Goal: Obtain resource: Download file/media

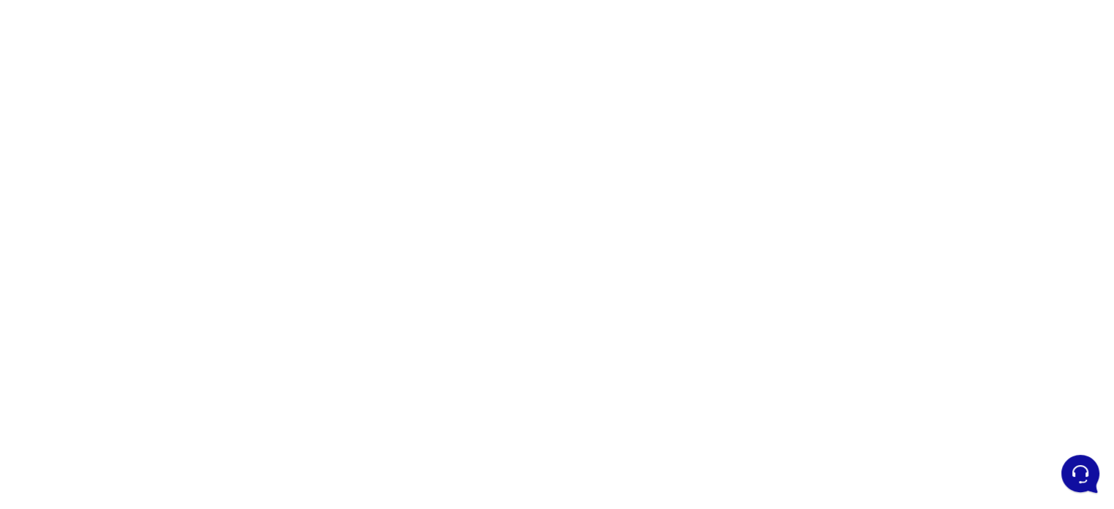
scroll to position [186, 0]
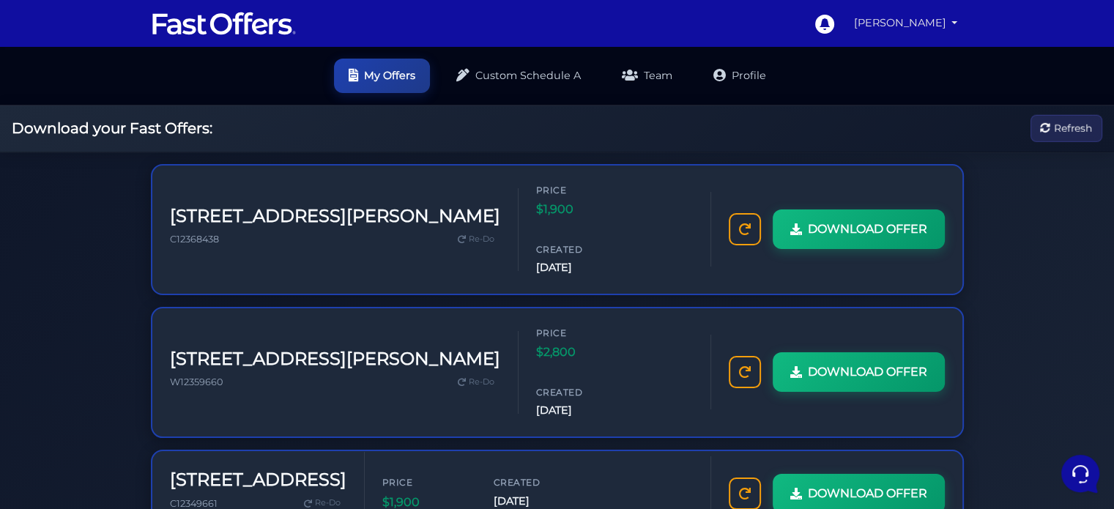
click at [956, 21] on link "[PERSON_NAME]" at bounding box center [906, 23] width 116 height 29
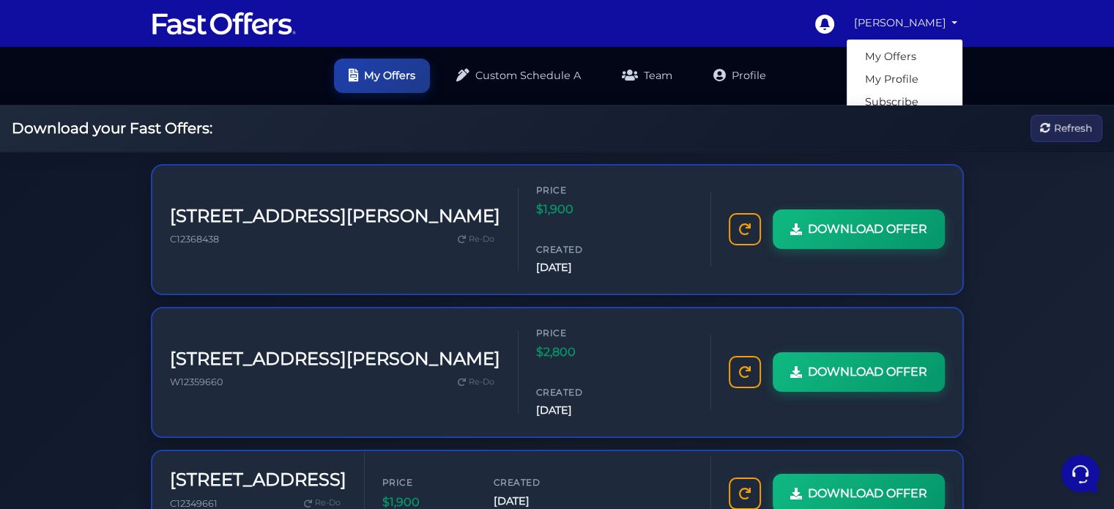
click at [956, 21] on link "[PERSON_NAME]" at bounding box center [906, 23] width 116 height 29
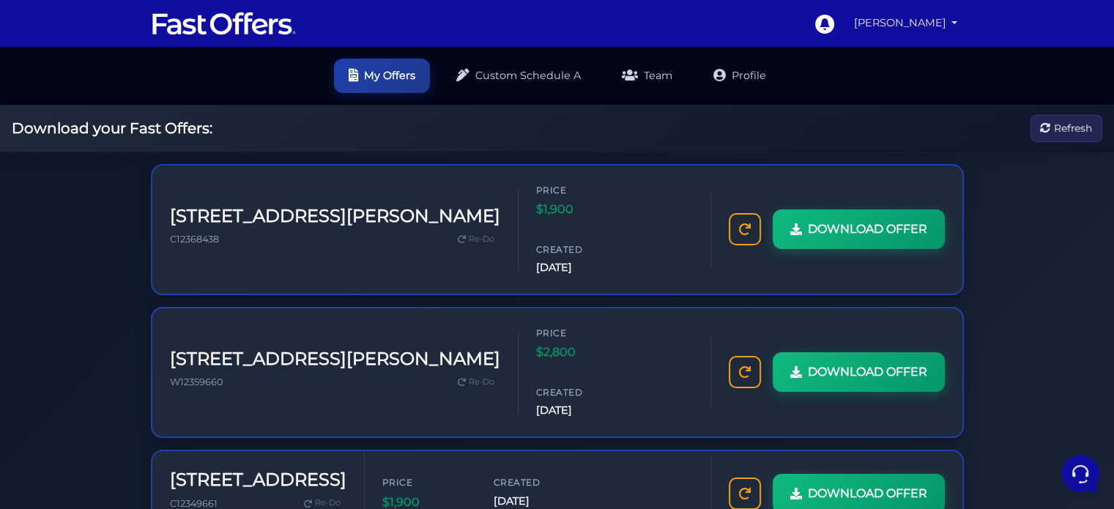
click at [956, 21] on link "[PERSON_NAME]" at bounding box center [906, 23] width 116 height 29
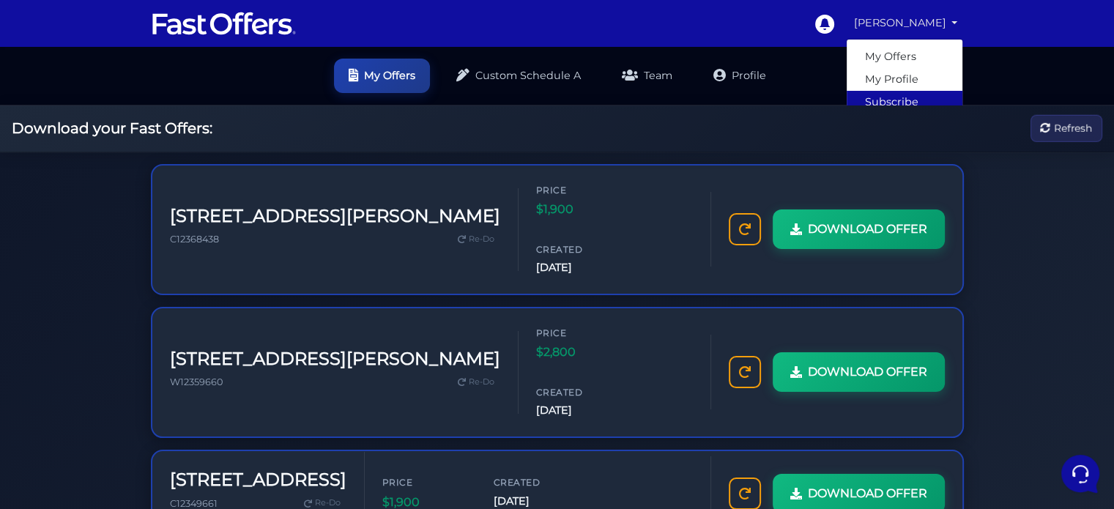
click at [914, 97] on link "Subscribe" at bounding box center [904, 102] width 116 height 23
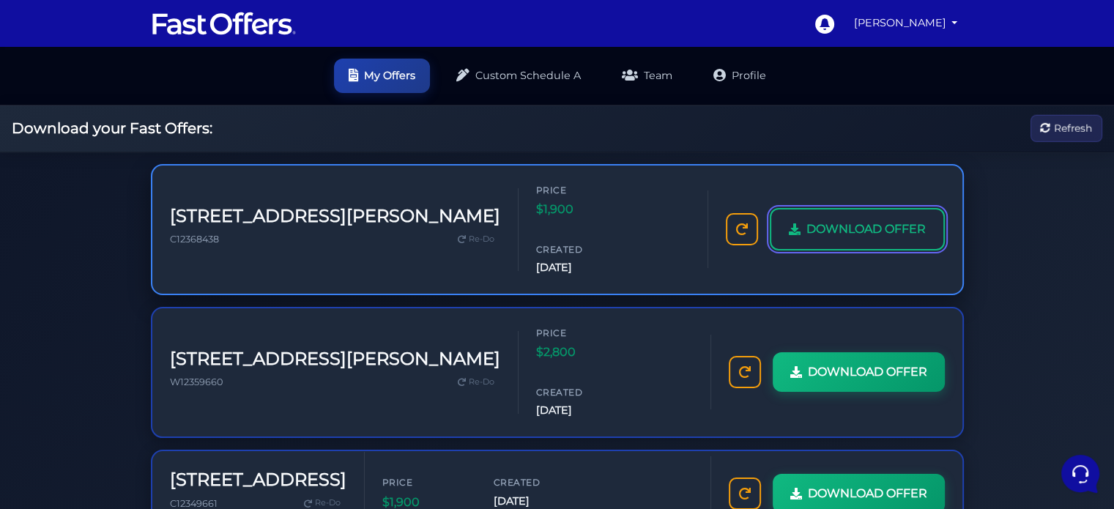
click at [851, 220] on span "DOWNLOAD OFFER" at bounding box center [865, 229] width 119 height 19
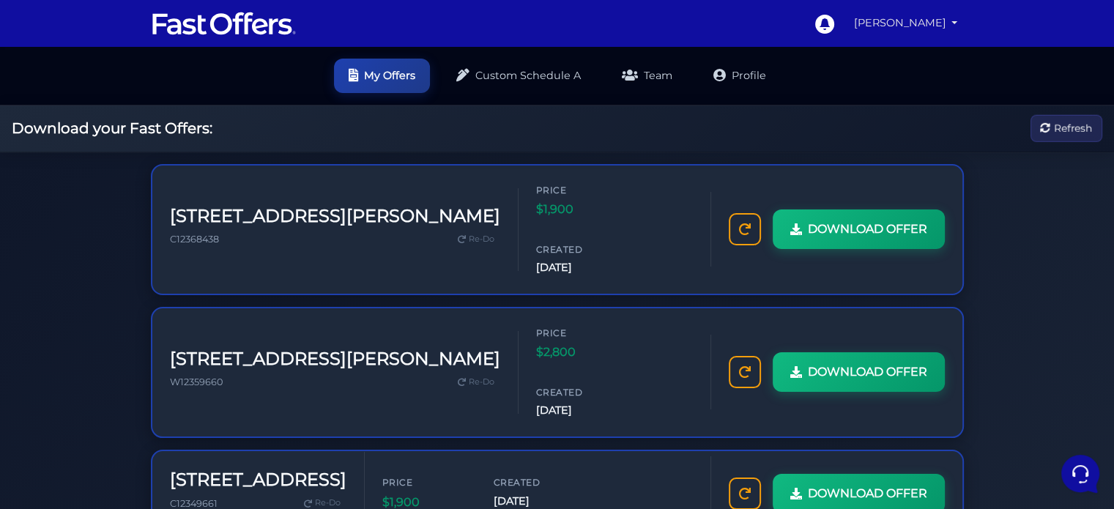
click at [946, 26] on link "[PERSON_NAME]" at bounding box center [906, 23] width 116 height 29
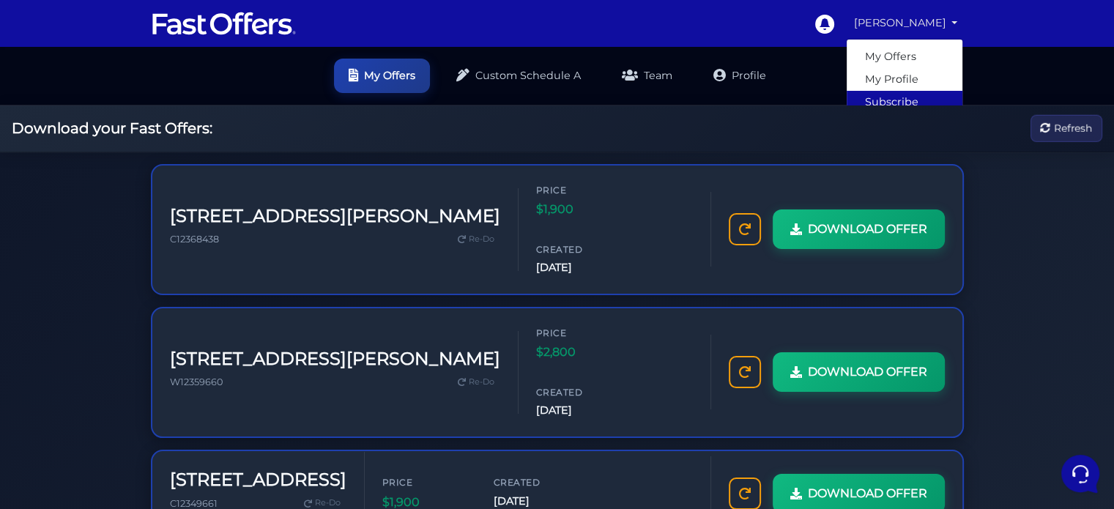
click at [913, 97] on link "Subscribe" at bounding box center [904, 102] width 116 height 23
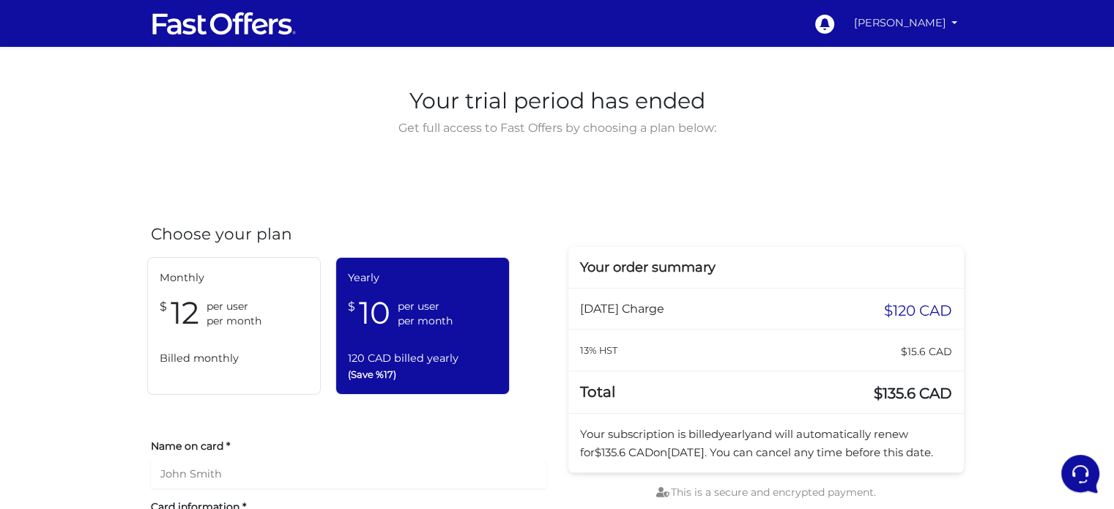
click at [931, 15] on link "[PERSON_NAME]" at bounding box center [906, 23] width 116 height 29
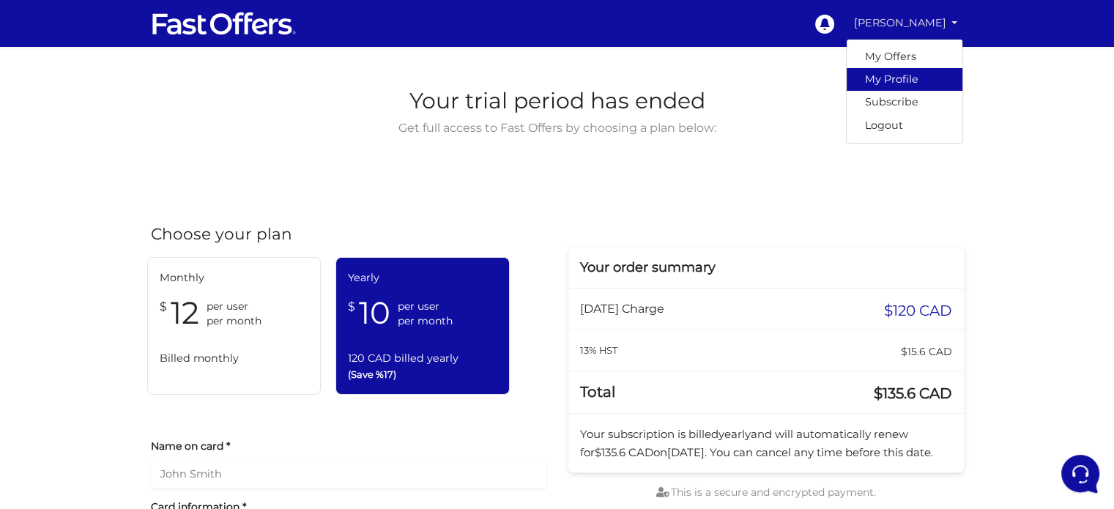
click at [884, 78] on link "My Profile" at bounding box center [904, 79] width 116 height 23
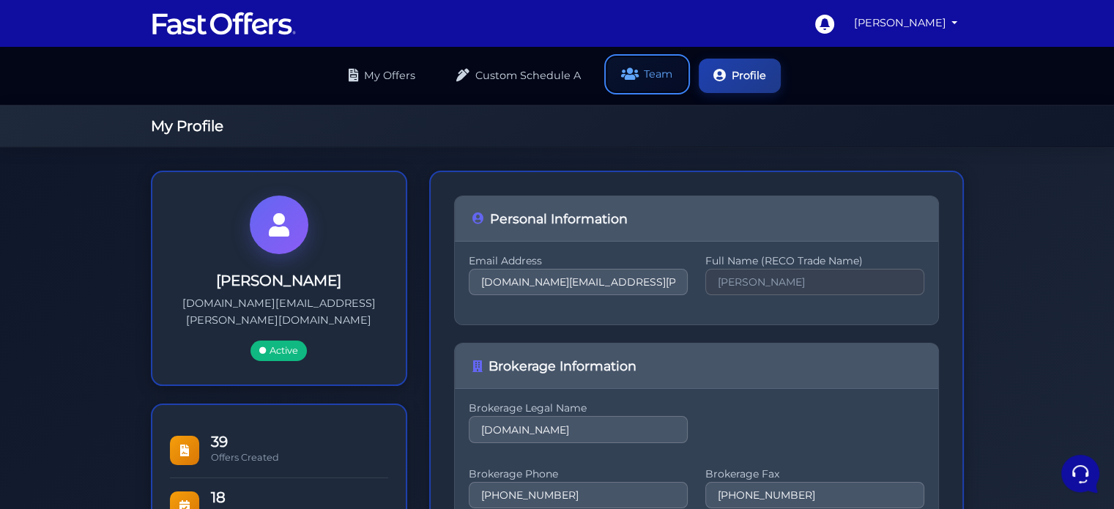
click at [654, 73] on link "Team" at bounding box center [647, 74] width 80 height 34
